Goal: Task Accomplishment & Management: Manage account settings

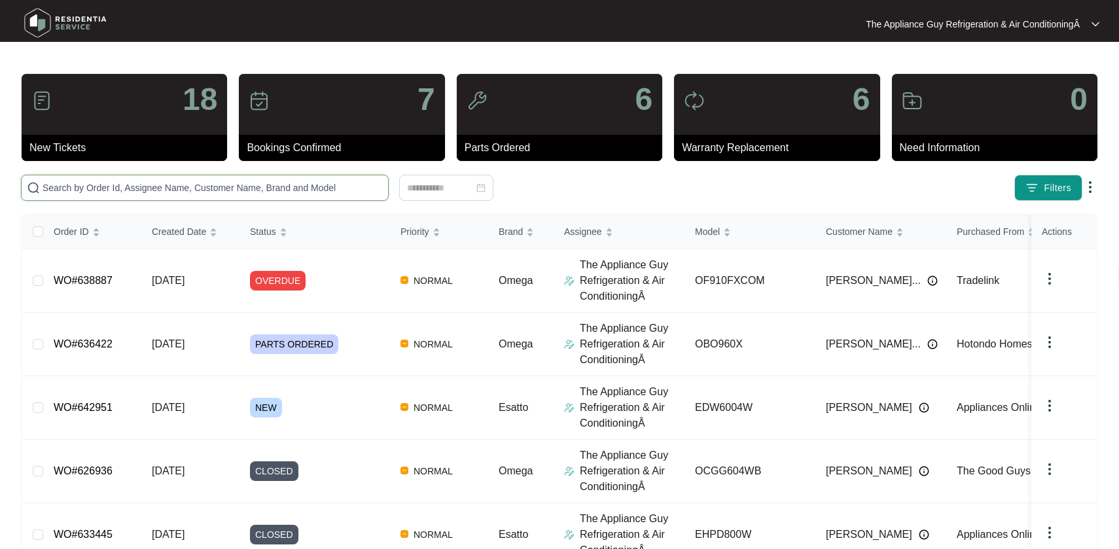
click at [64, 187] on input "text" at bounding box center [213, 188] width 340 height 14
paste input "635943"
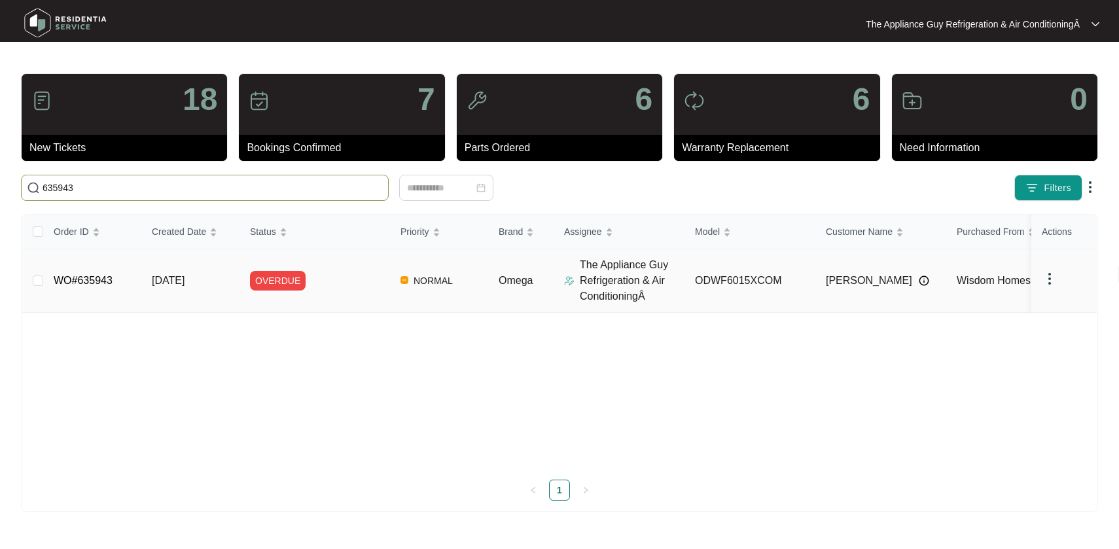
type input "635943"
click at [178, 289] on td "[DATE]" at bounding box center [190, 280] width 98 height 63
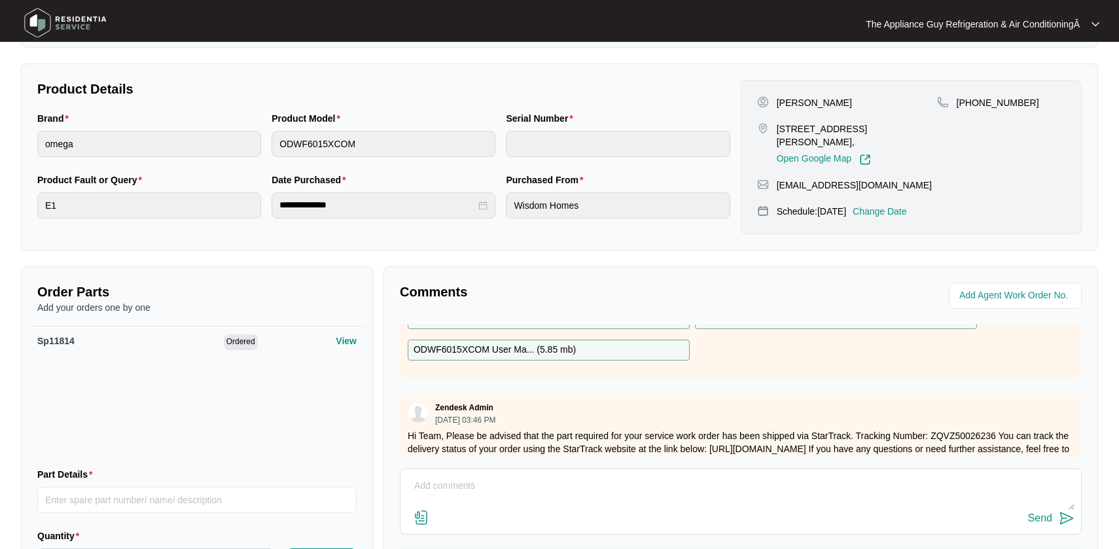
scroll to position [322, 0]
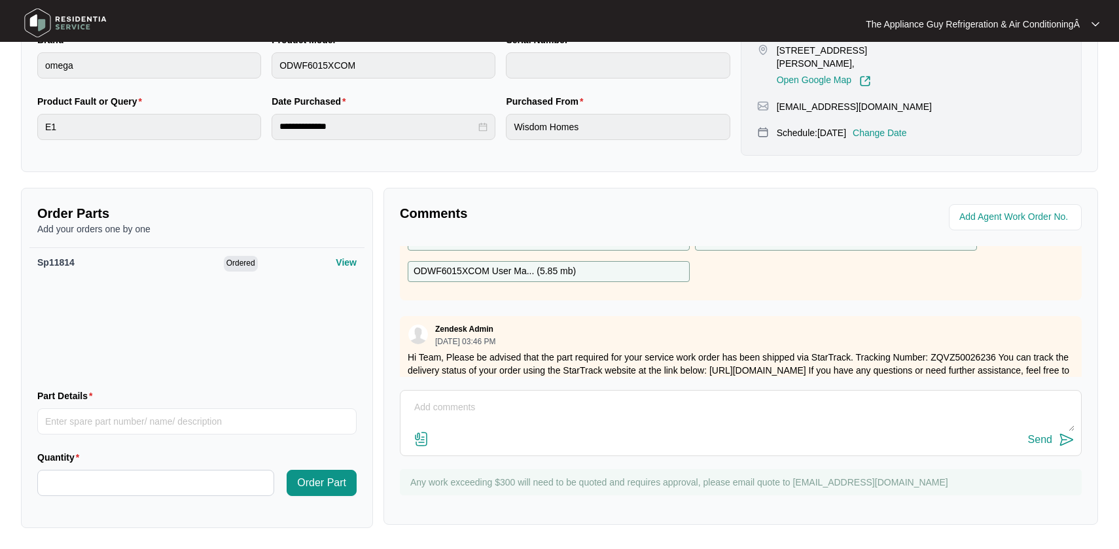
click at [422, 411] on textarea at bounding box center [741, 414] width 668 height 34
drag, startPoint x: 693, startPoint y: 406, endPoint x: 399, endPoint y: 402, distance: 293.9
click at [398, 402] on div "Comments Zendesk Admin [DATE] 10:46 AM Hi Team, We have shipped an inlet valve,…" at bounding box center [741, 356] width 715 height 337
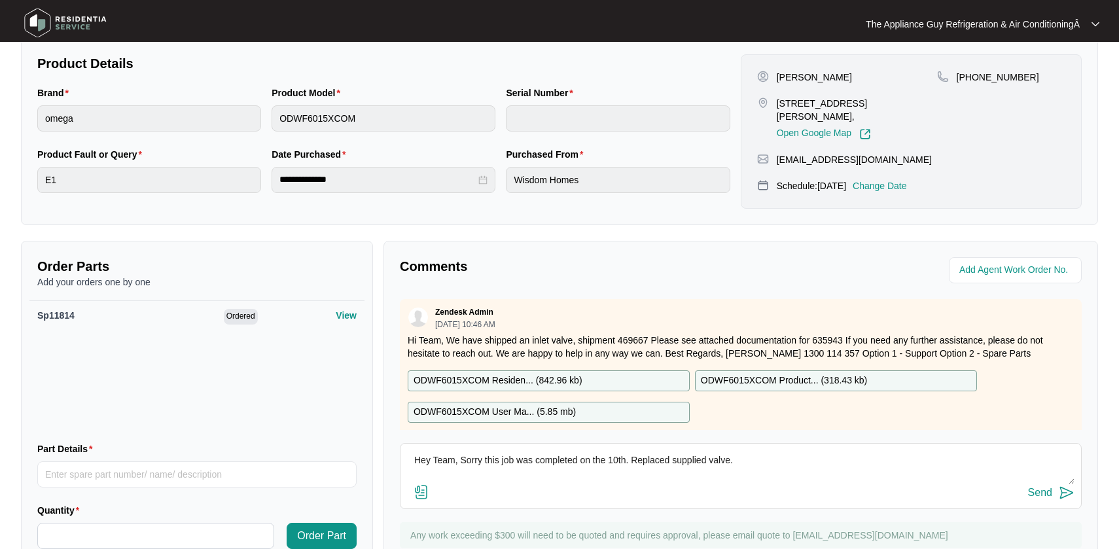
scroll to position [0, 0]
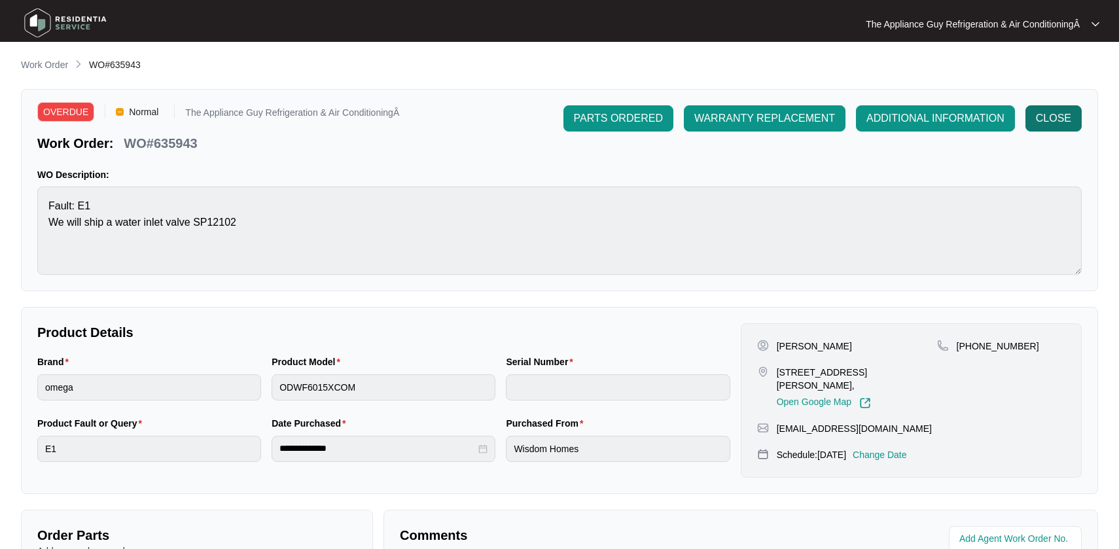
type textarea "Hey Team, Sorry this job was completed on the 10th. Replaced supplied valve."
click at [1045, 117] on span "CLOSE" at bounding box center [1053, 119] width 35 height 16
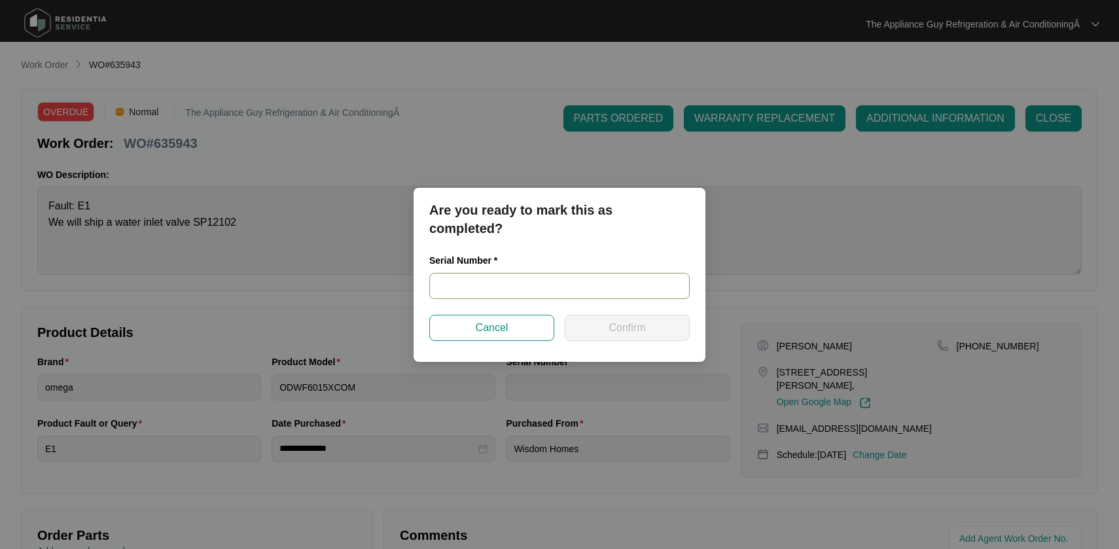
click at [568, 282] on input "text" at bounding box center [559, 286] width 261 height 26
type input "25015681050100145"
click at [628, 327] on span "Confirm" at bounding box center [627, 328] width 37 height 16
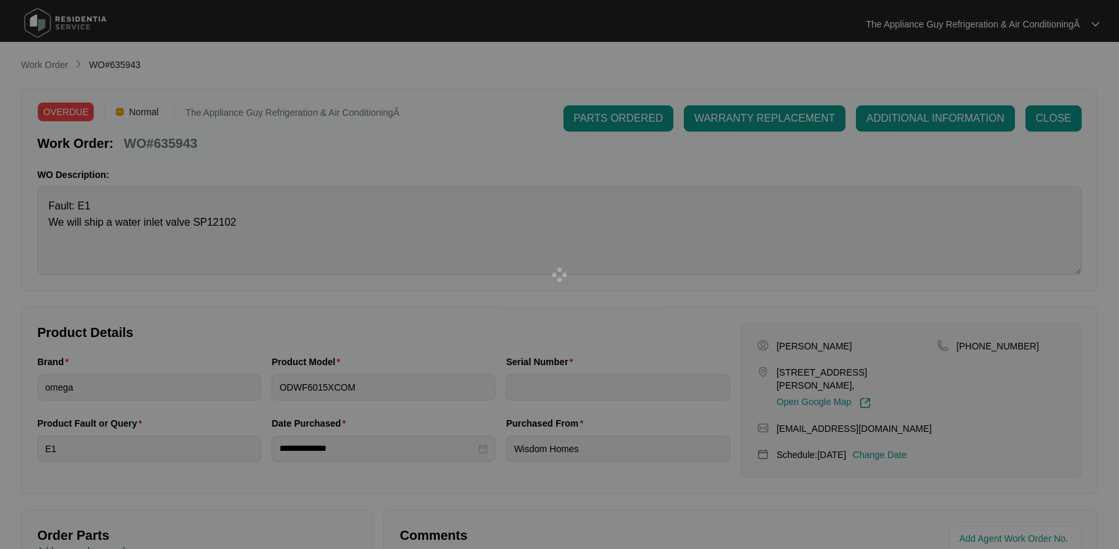
type input "25015681050100145"
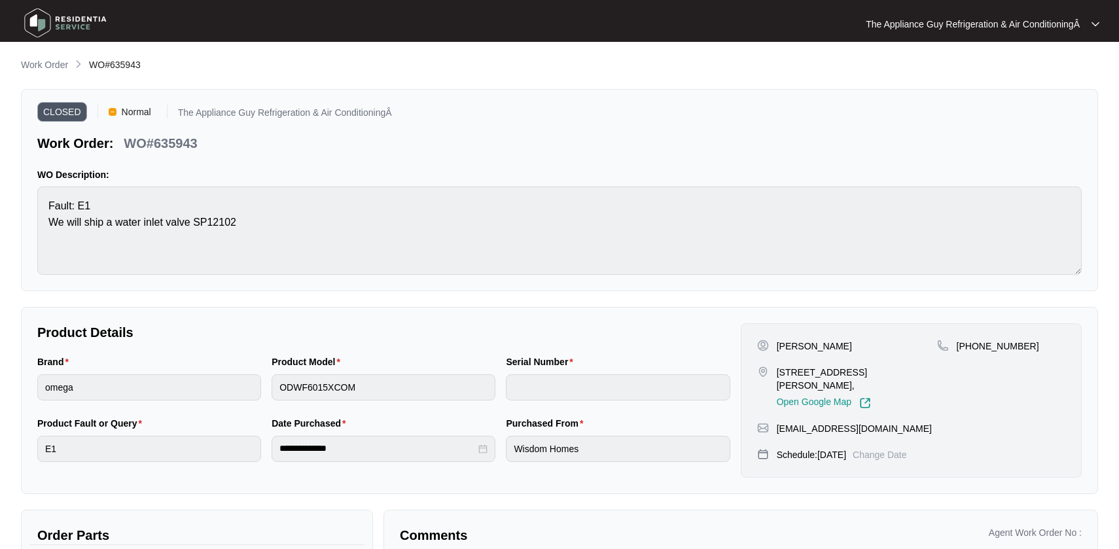
click at [53, 66] on p "Work Order" at bounding box center [44, 64] width 47 height 13
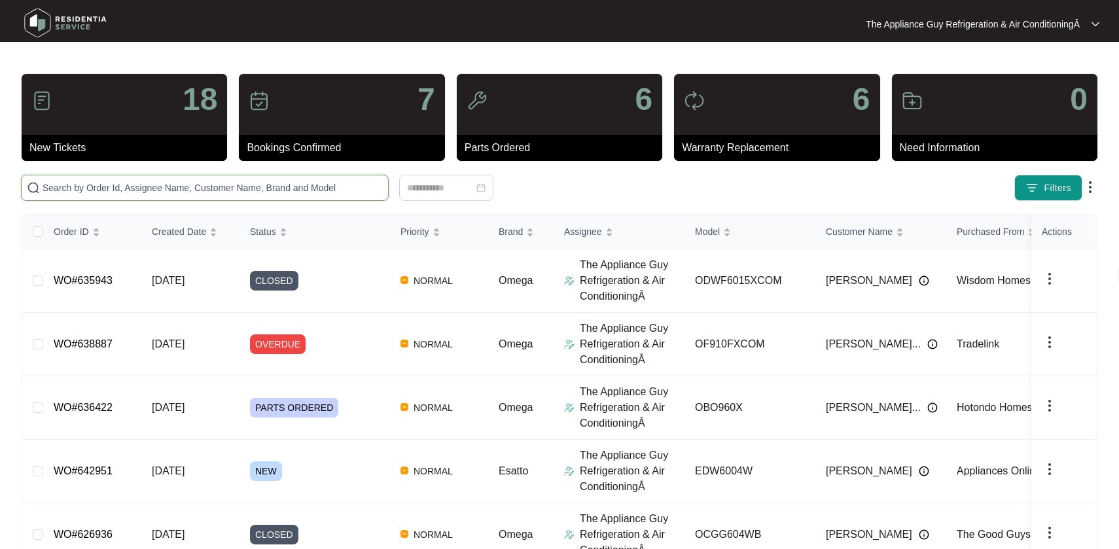
click at [132, 185] on input "text" at bounding box center [213, 188] width 340 height 14
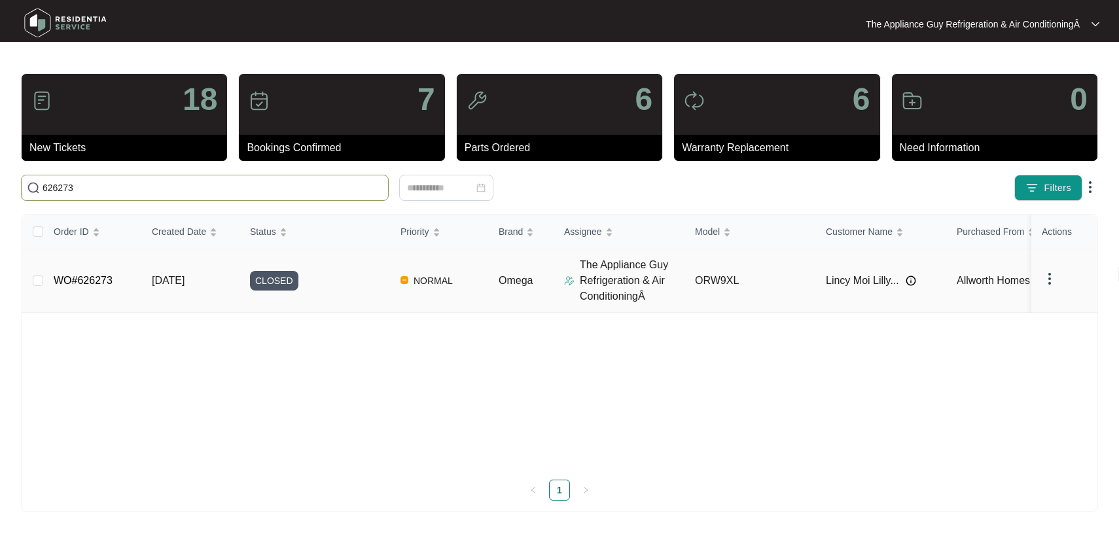
type input "626273"
click at [185, 281] on span "[DATE]" at bounding box center [168, 280] width 33 height 11
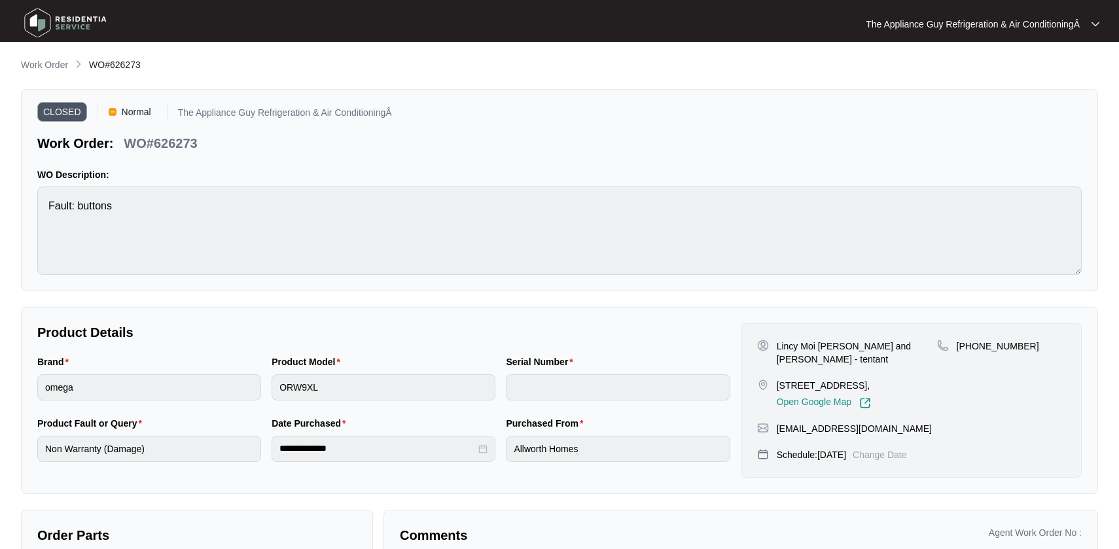
click at [53, 63] on p "Work Order" at bounding box center [44, 64] width 47 height 13
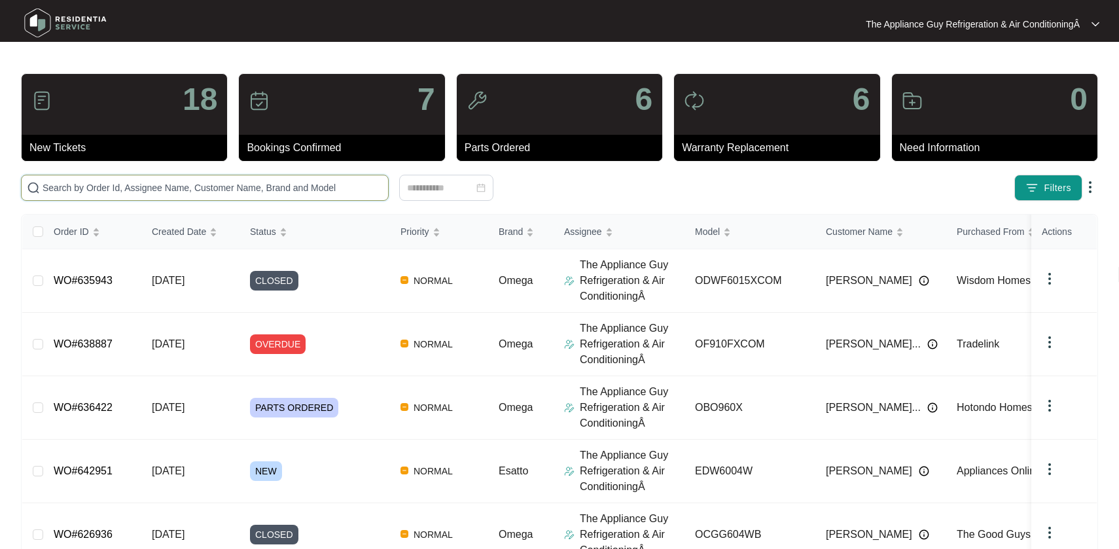
click at [164, 190] on input "text" at bounding box center [213, 188] width 340 height 14
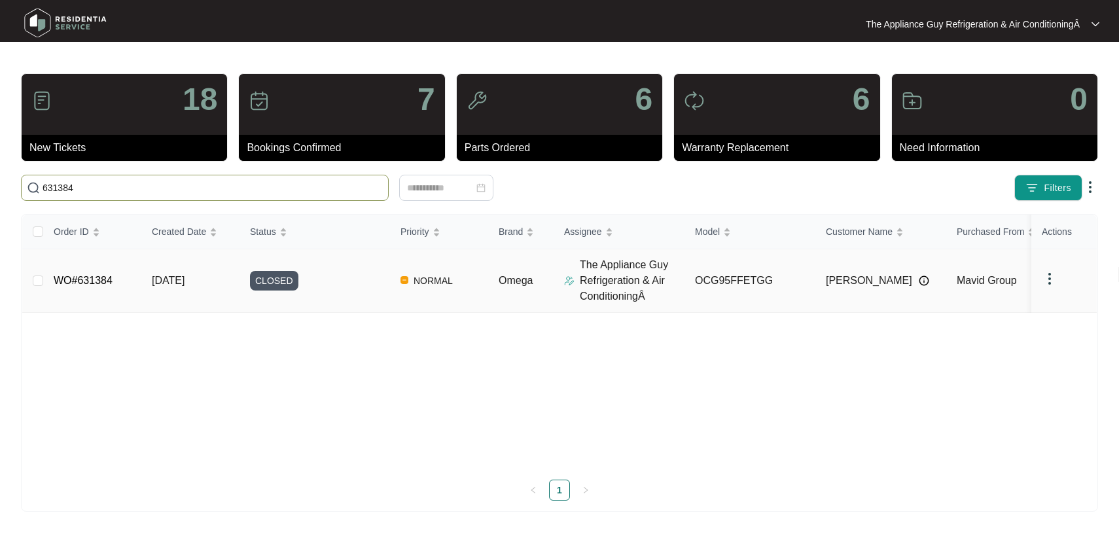
type input "631384"
click at [185, 278] on span "[DATE]" at bounding box center [168, 280] width 33 height 11
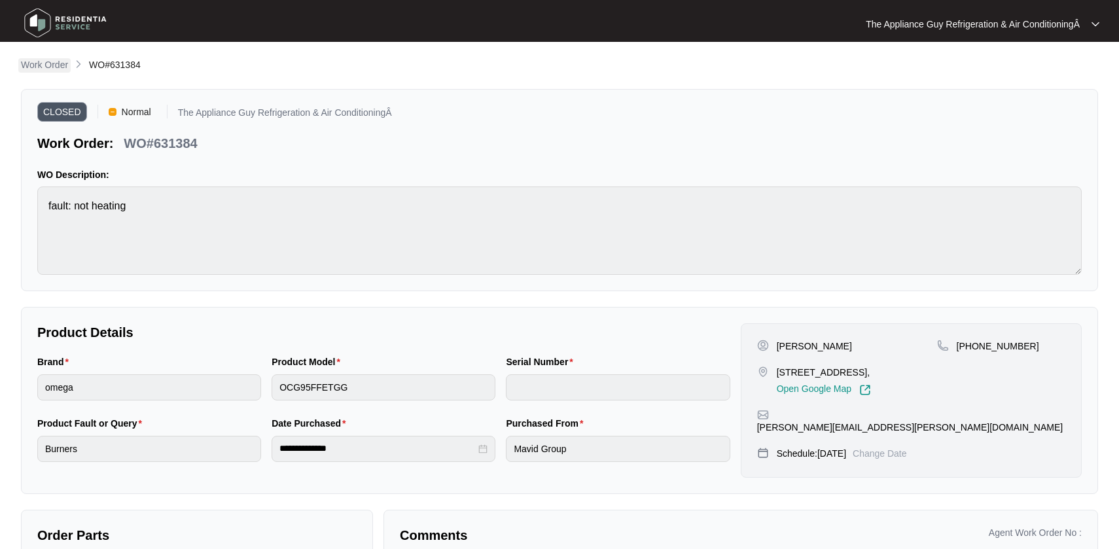
click at [48, 65] on p "Work Order" at bounding box center [44, 64] width 47 height 13
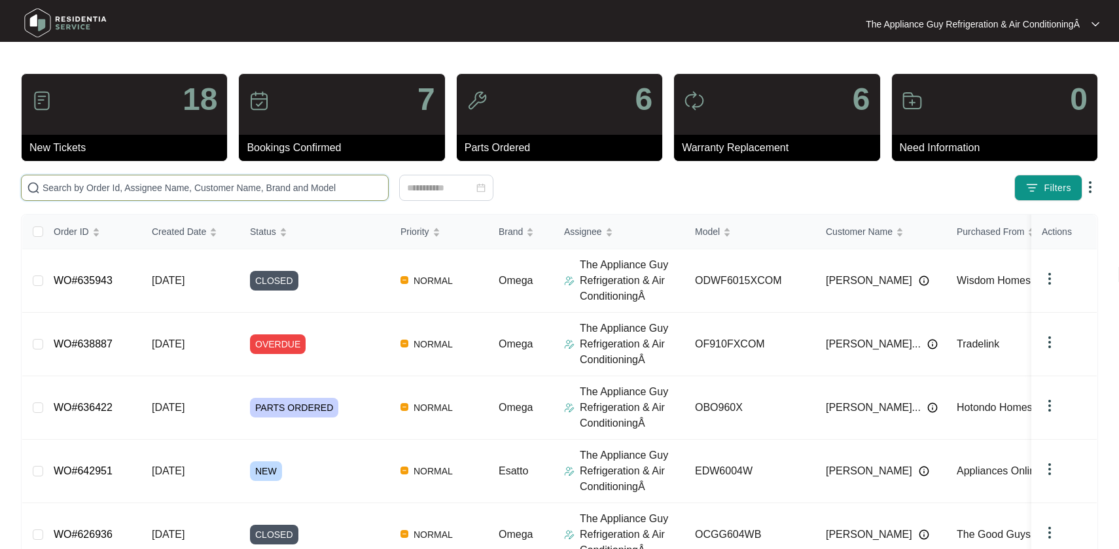
click at [139, 187] on input "text" at bounding box center [213, 188] width 340 height 14
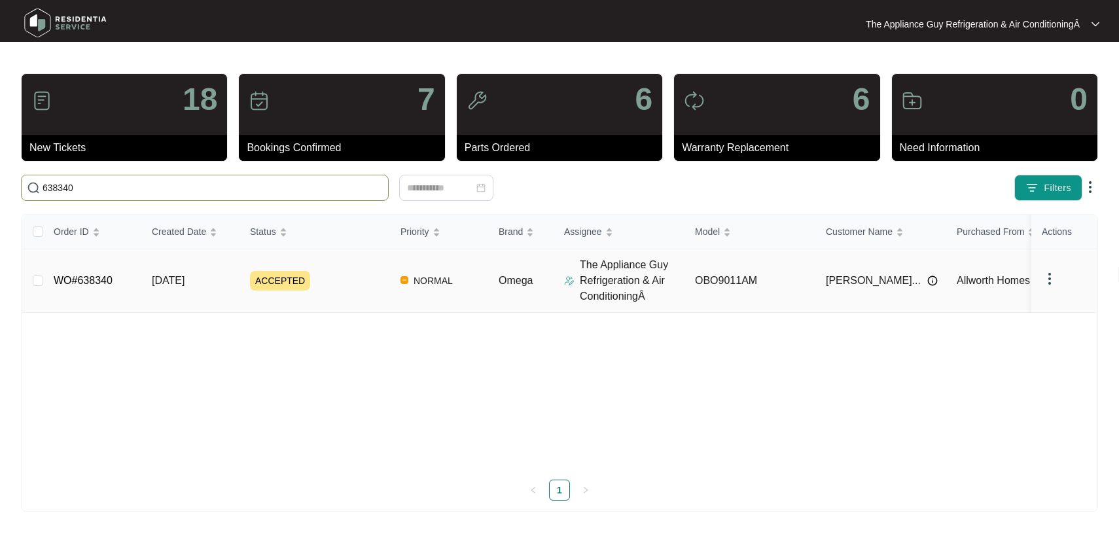
type input "638340"
click at [185, 276] on span "[DATE]" at bounding box center [168, 280] width 33 height 11
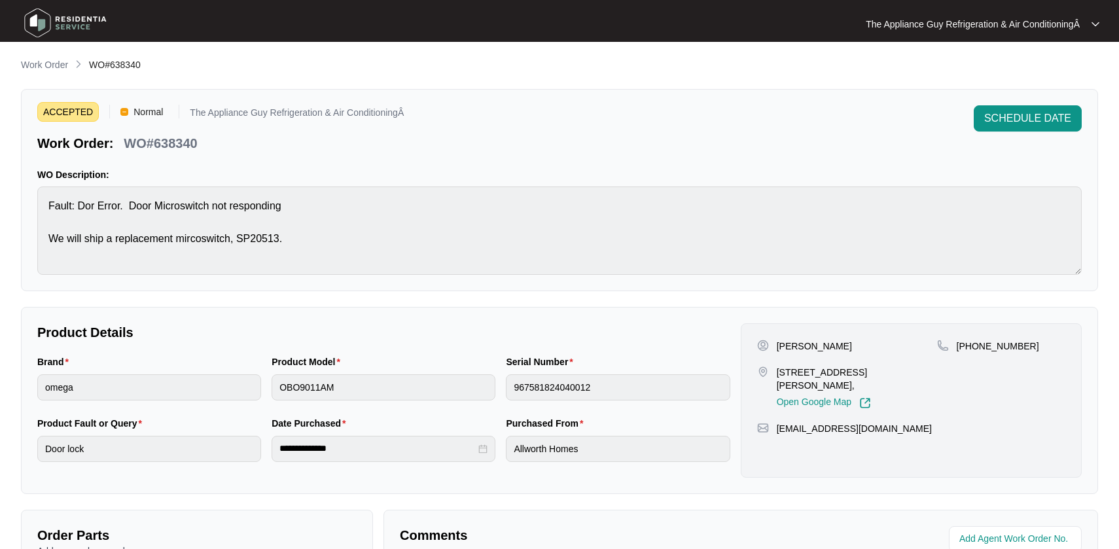
drag, startPoint x: 778, startPoint y: 373, endPoint x: 820, endPoint y: 384, distance: 43.8
click at [820, 384] on p "[STREET_ADDRESS][PERSON_NAME]," at bounding box center [857, 379] width 160 height 26
copy p "[STREET_ADDRESS][PERSON_NAME]"
click at [1043, 118] on span "SCHEDULE DATE" at bounding box center [1027, 119] width 87 height 16
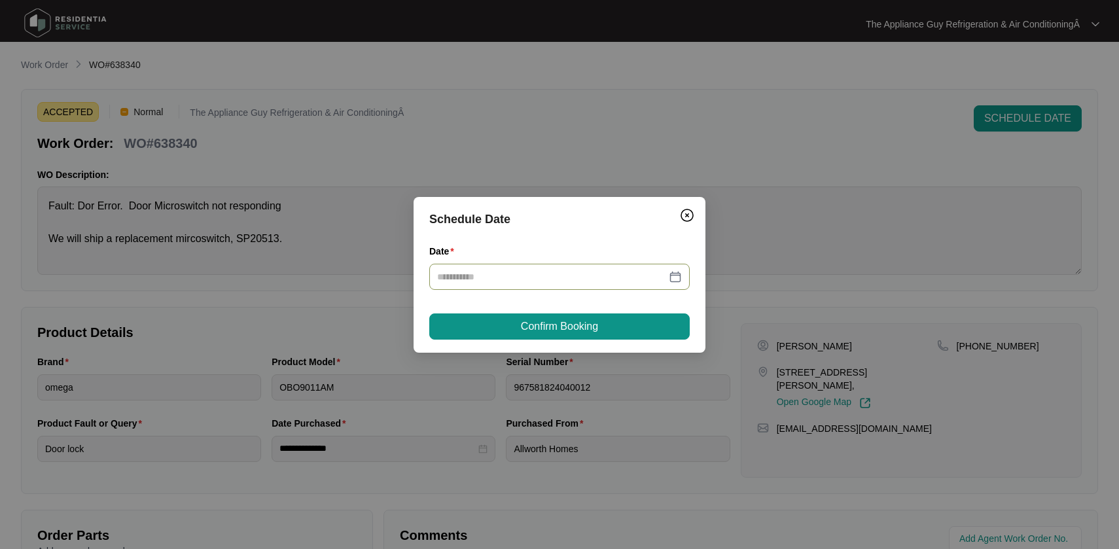
click at [678, 278] on div at bounding box center [559, 277] width 245 height 14
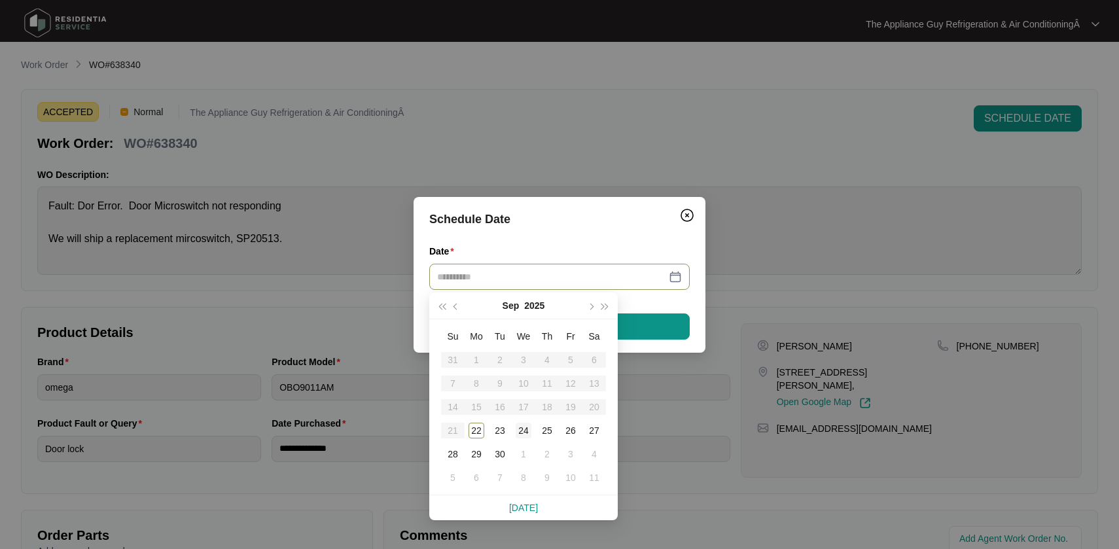
type input "**********"
click at [520, 429] on div "24" at bounding box center [524, 431] width 16 height 16
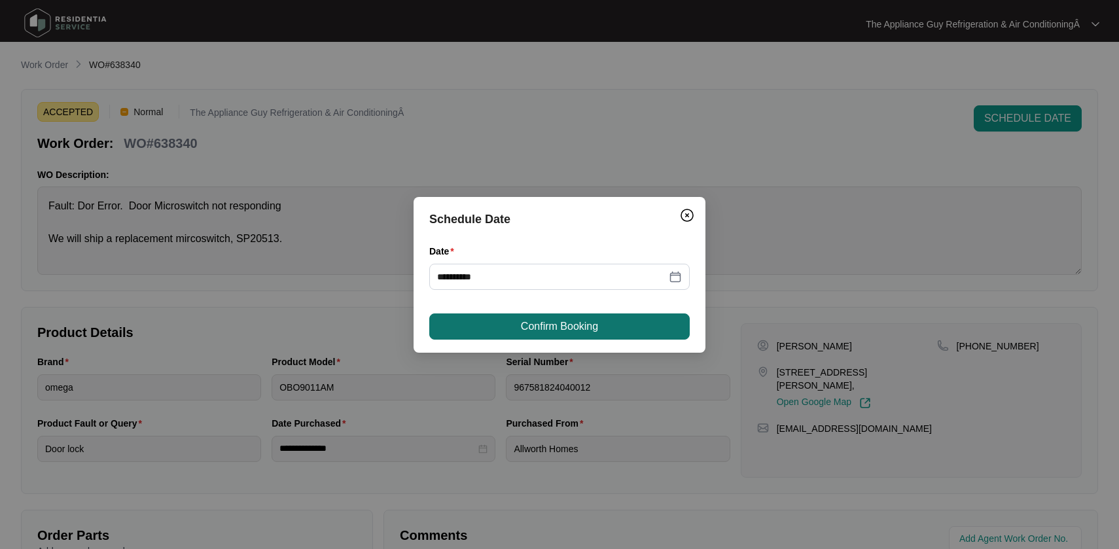
click at [539, 326] on span "Confirm Booking" at bounding box center [559, 327] width 77 height 16
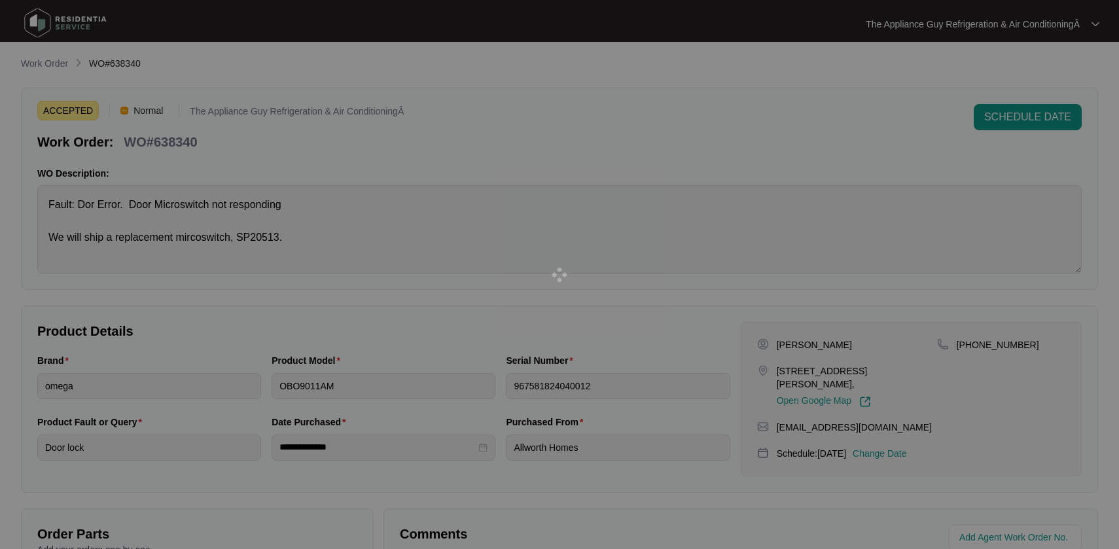
scroll to position [3, 0]
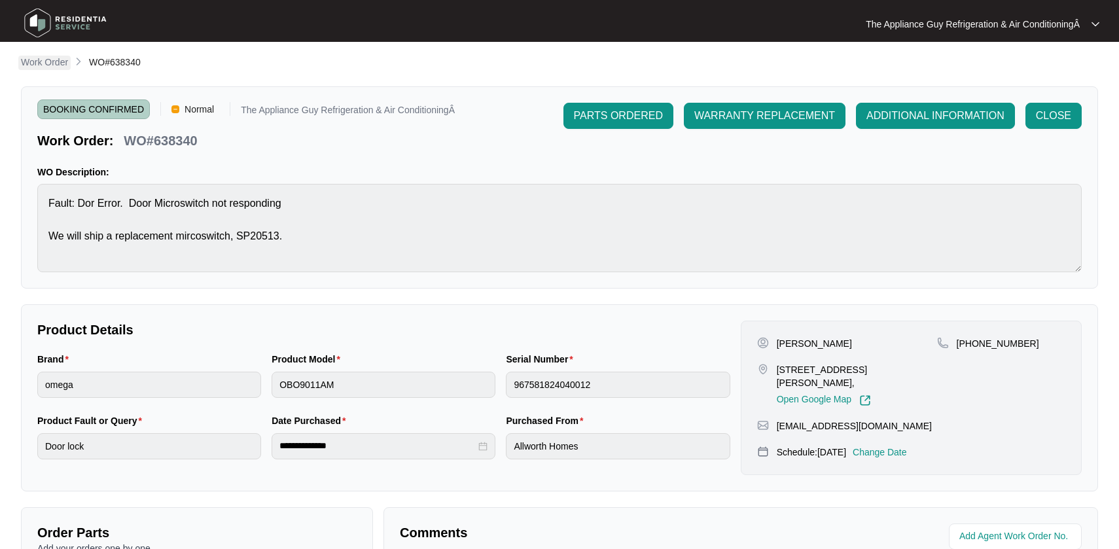
click at [45, 62] on p "Work Order" at bounding box center [44, 62] width 47 height 13
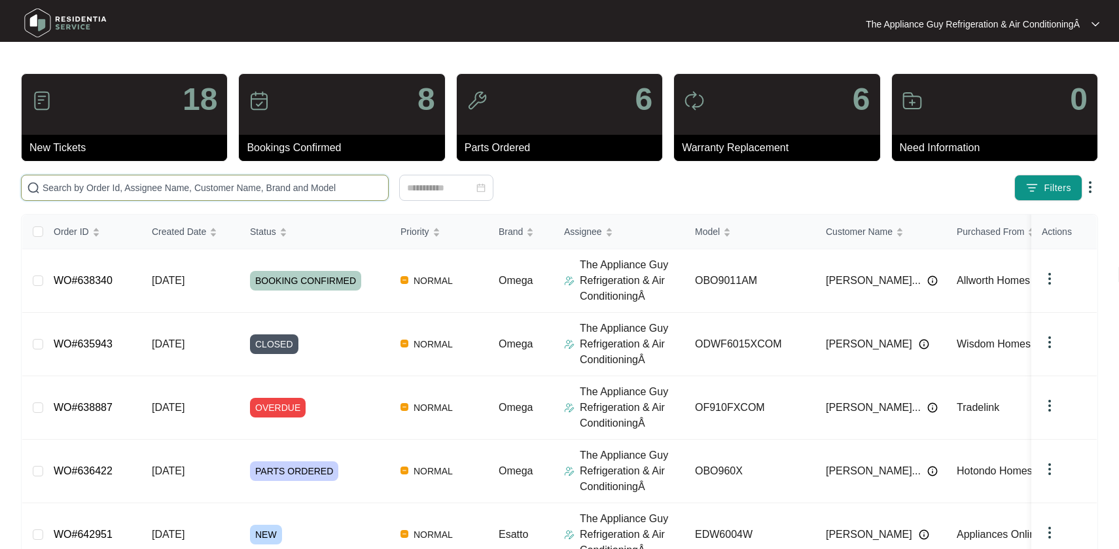
click at [88, 194] on input "text" at bounding box center [213, 188] width 340 height 14
paste input "638887"
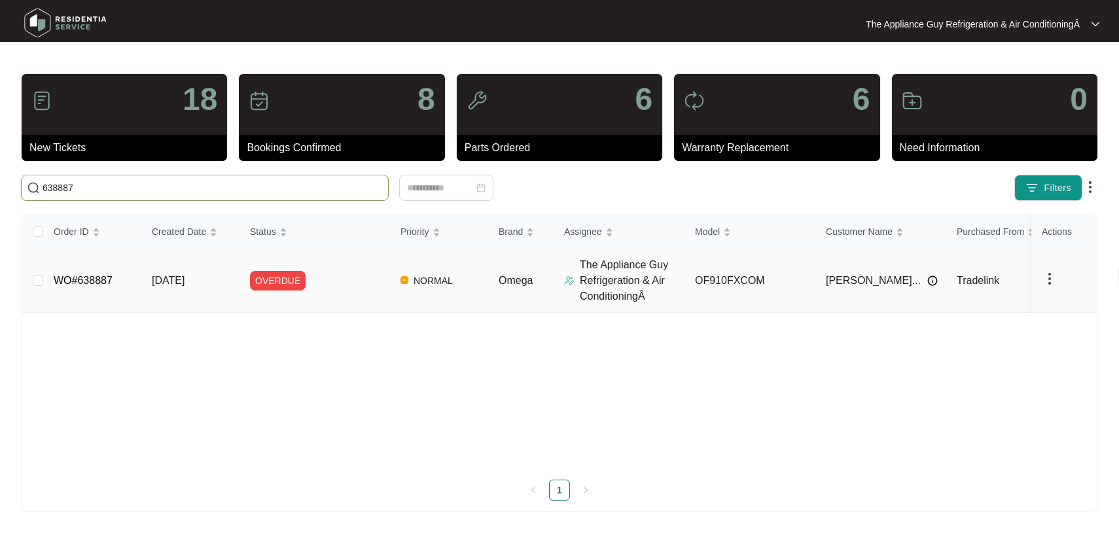
type input "638887"
click at [168, 278] on span "[DATE]" at bounding box center [168, 280] width 33 height 11
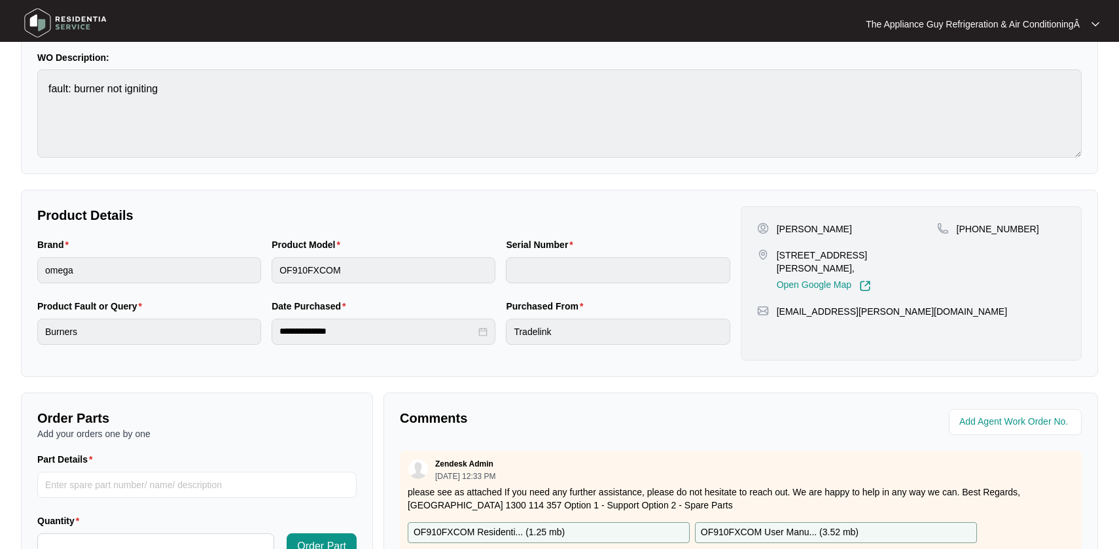
scroll to position [118, 0]
click at [775, 254] on div "[STREET_ADDRESS][PERSON_NAME], Open Google Map" at bounding box center [847, 268] width 180 height 43
drag, startPoint x: 775, startPoint y: 254, endPoint x: 791, endPoint y: 264, distance: 19.1
click at [791, 264] on div "[STREET_ADDRESS][PERSON_NAME], Open Google Map" at bounding box center [847, 268] width 180 height 43
copy p "[STREET_ADDRESS][PERSON_NAME]"
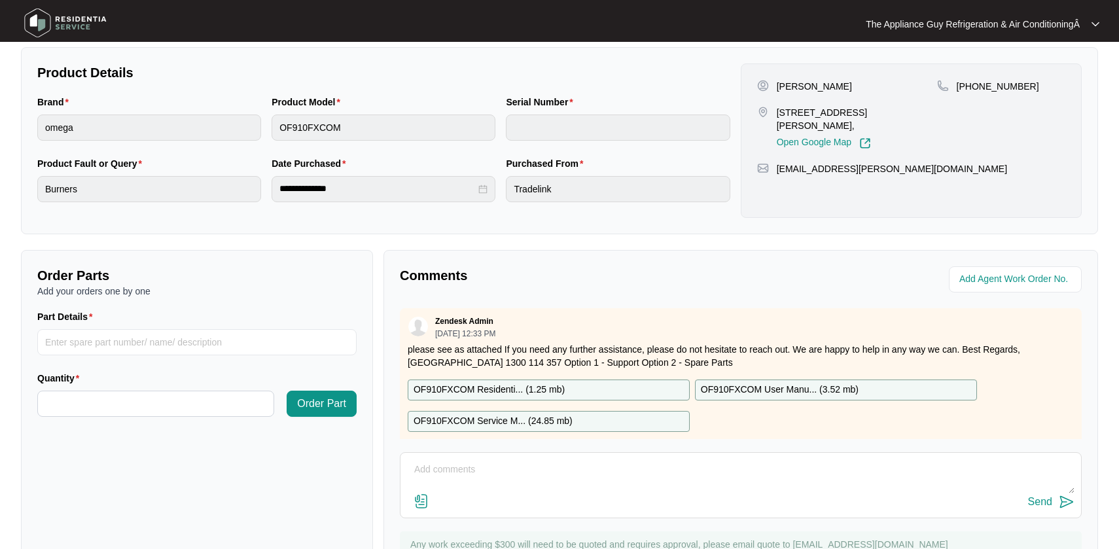
scroll to position [264, 0]
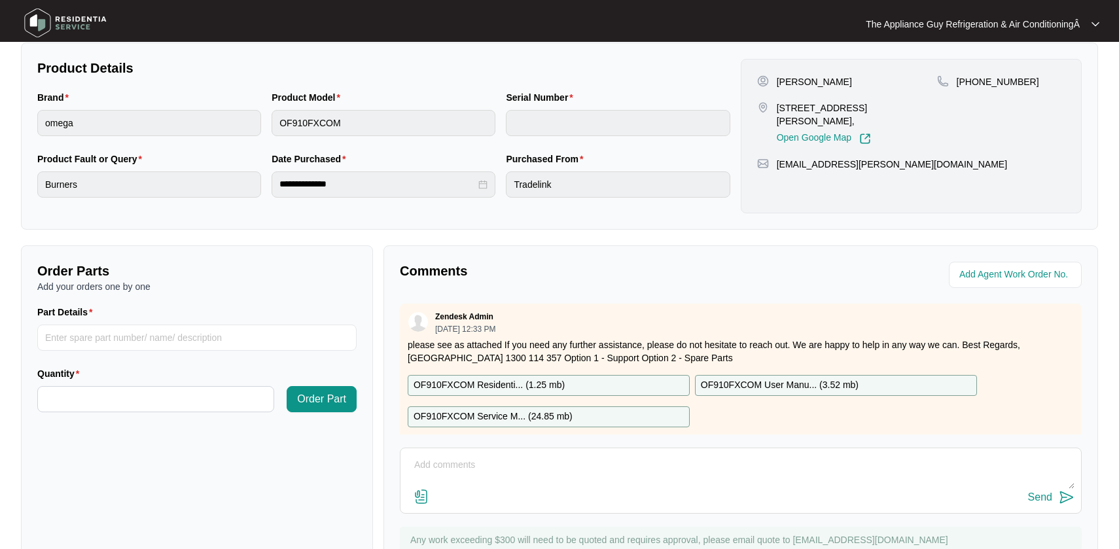
click at [456, 464] on textarea at bounding box center [741, 472] width 668 height 34
type textarea "Rang a left msg waiting on response"
drag, startPoint x: 1041, startPoint y: 516, endPoint x: 1037, endPoint y: 494, distance: 22.7
click at [1039, 514] on div "Comments Zendesk Admin [DATE] 12:33 PM please see as attached If you need any f…" at bounding box center [741, 413] width 715 height 337
click at [1037, 494] on div "Send" at bounding box center [1040, 498] width 24 height 12
